Goal: Obtain resource: Download file/media

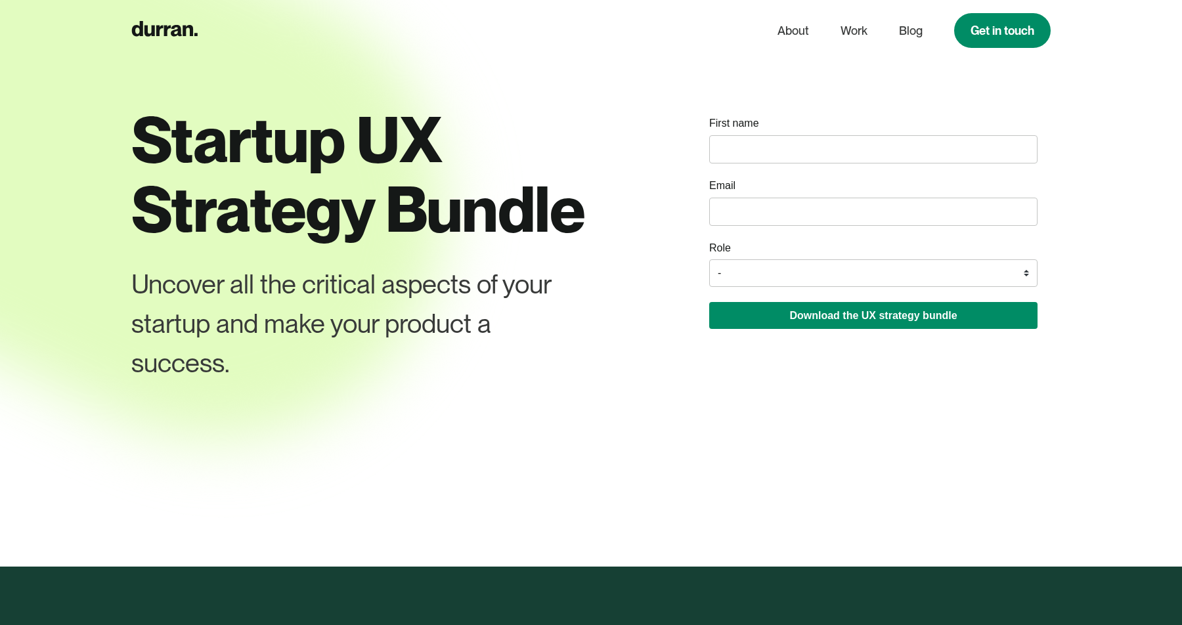
click at [740, 139] on input "name" at bounding box center [873, 149] width 328 height 28
type input "t"
type input "Tejadhar"
click at [746, 202] on input "email" at bounding box center [873, 212] width 328 height 28
type input "[EMAIL_ADDRESS][DOMAIN_NAME]"
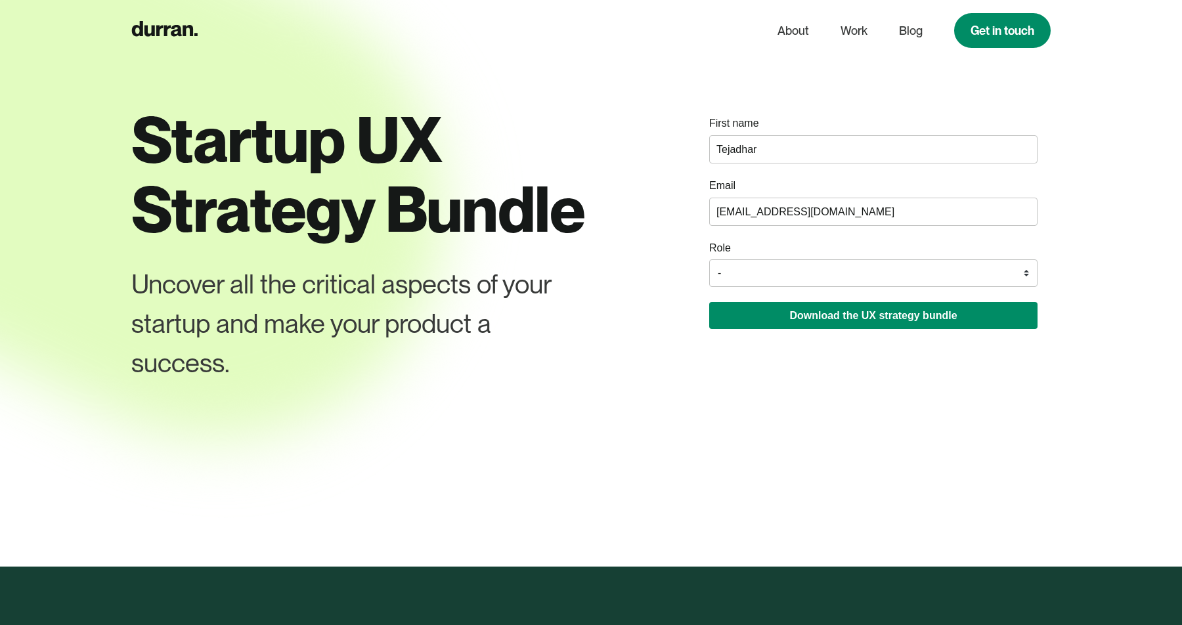
click at [759, 284] on select "- Founder / Co-founder C-suite / VP / Manager Designer Developer Other" at bounding box center [873, 273] width 328 height 28
select select "Designer"
click at [709, 260] on select "- Founder / Co-founder C-suite / VP / Manager Designer Developer Other" at bounding box center [873, 273] width 328 height 28
click at [753, 317] on button "Download the UX strategy bundle" at bounding box center [873, 315] width 328 height 27
